Goal: Information Seeking & Learning: Learn about a topic

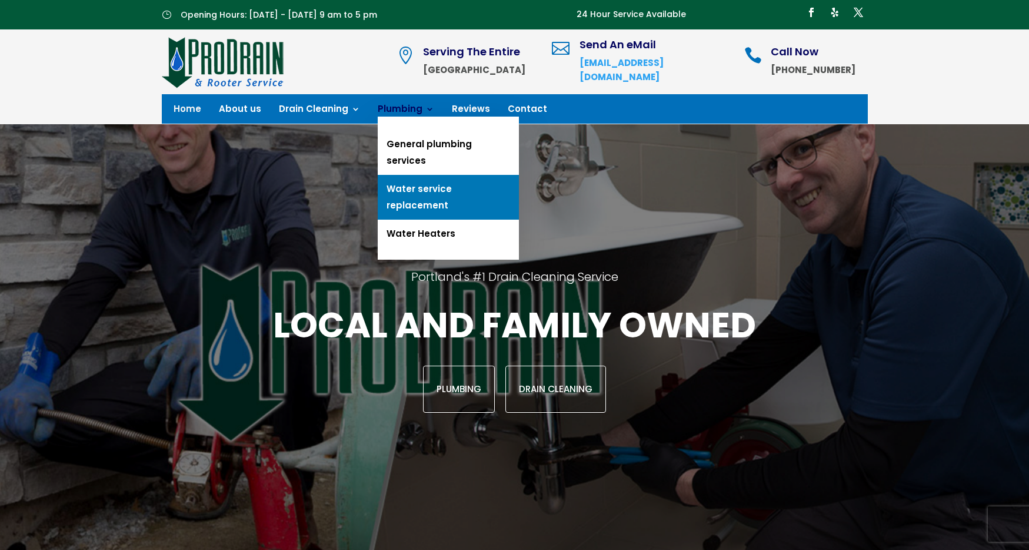
click at [380, 175] on link "Water service replacement" at bounding box center [448, 197] width 141 height 45
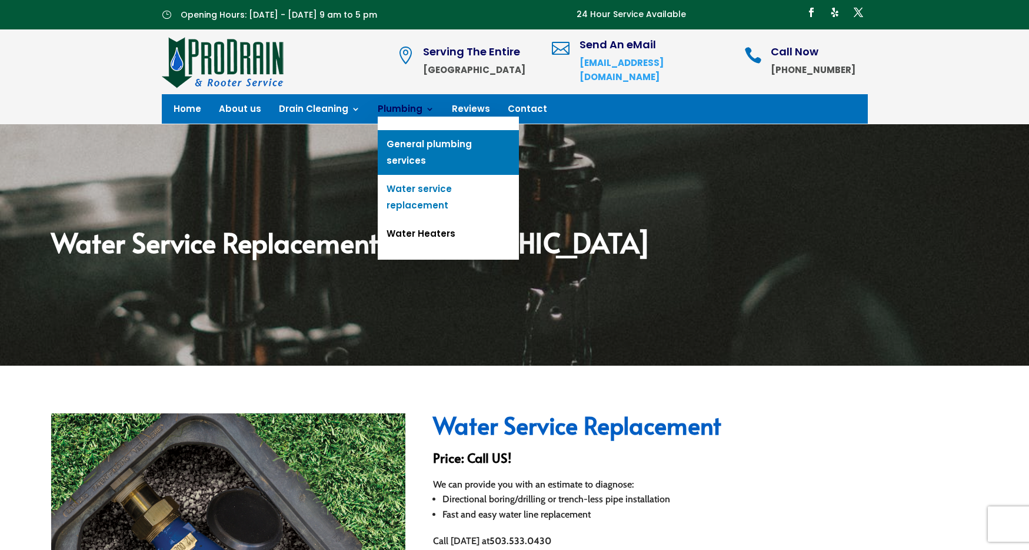
click at [384, 141] on link "General plumbing services" at bounding box center [448, 152] width 141 height 45
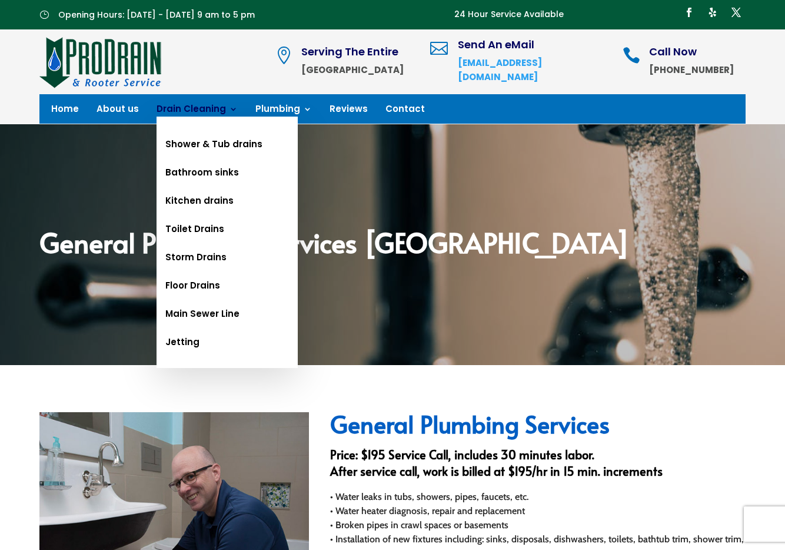
click at [208, 109] on link "Drain Cleaning" at bounding box center [197, 111] width 81 height 13
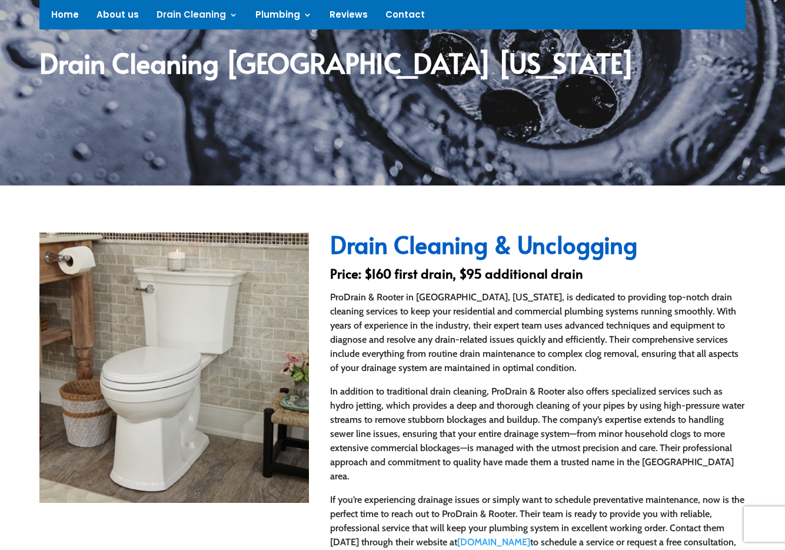
scroll to position [213, 0]
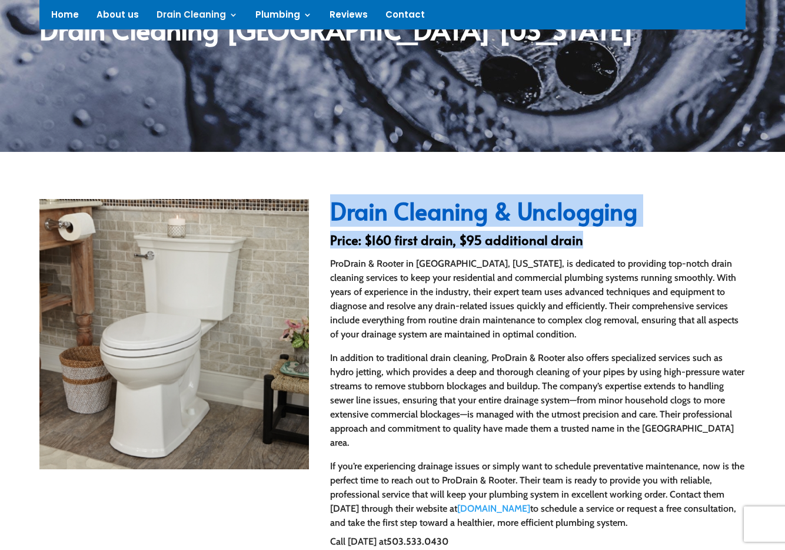
drag, startPoint x: 338, startPoint y: 215, endPoint x: 587, endPoint y: 242, distance: 251.0
click at [587, 242] on div "Drain Cleaning & Unclogging Price: $160 first drain, $95 additional drain ProDr…" at bounding box center [537, 400] width 415 height 402
copy div "Drain Cleaning & Unclogging Price: $160 first drain, $95 additional drain"
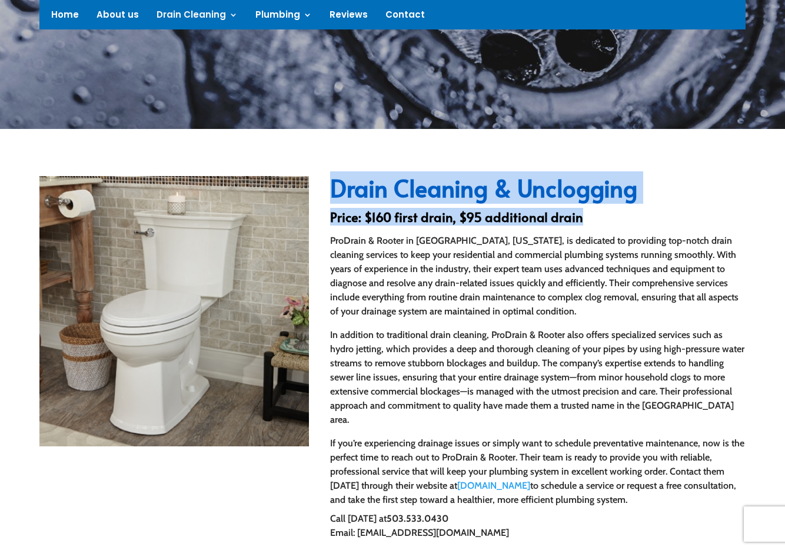
scroll to position [221, 0]
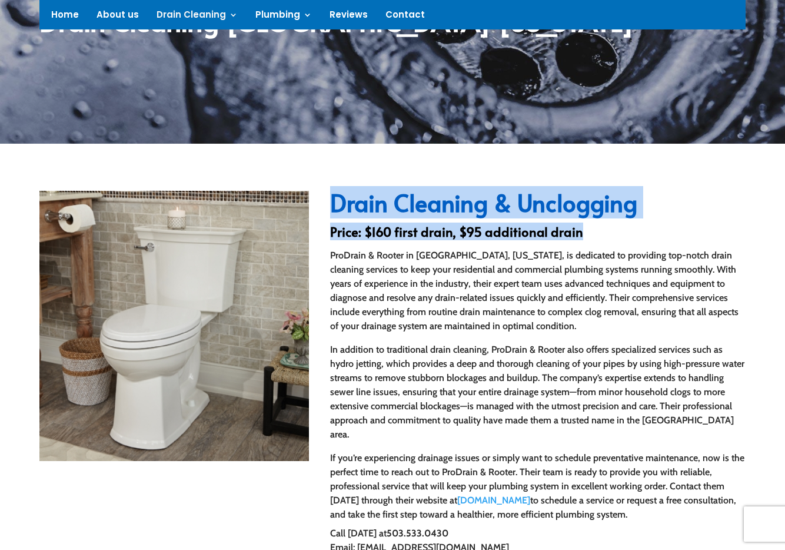
click at [360, 181] on div "Drain Cleaning & Unclogging Price: $160 first drain, $95 additional drain ProDr…" at bounding box center [392, 391] width 707 height 433
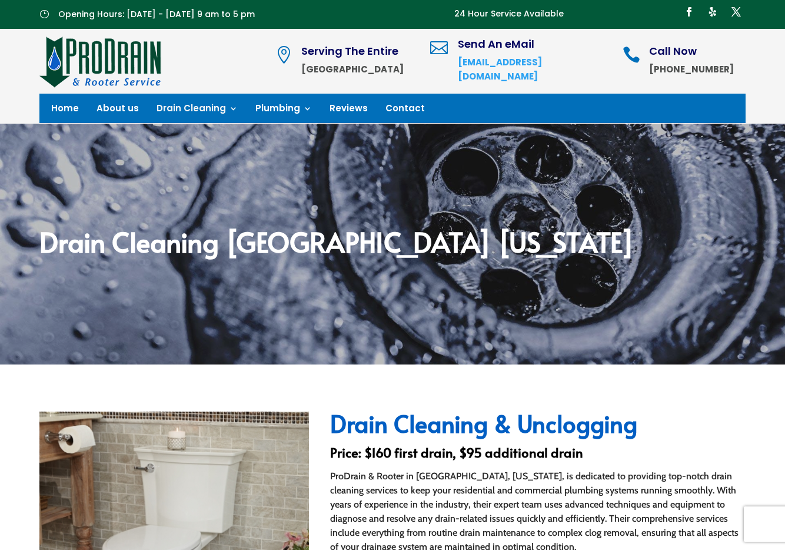
scroll to position [0, 0]
